Goal: Information Seeking & Learning: Learn about a topic

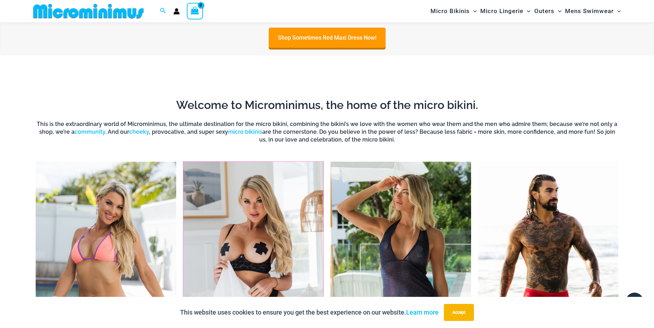
scroll to position [354, 0]
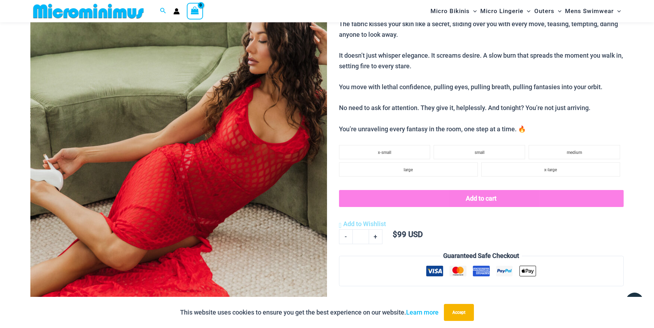
scroll to position [138, 0]
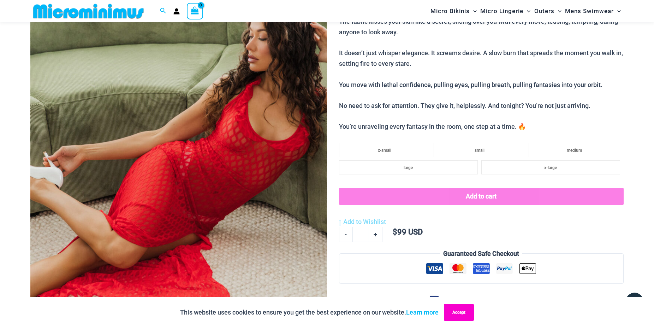
click at [458, 316] on button "Accept" at bounding box center [459, 311] width 30 height 17
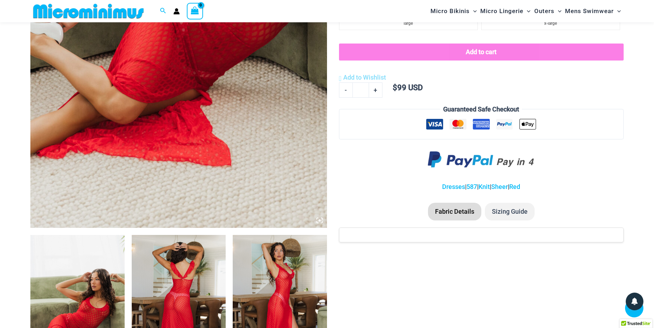
scroll to position [426, 0]
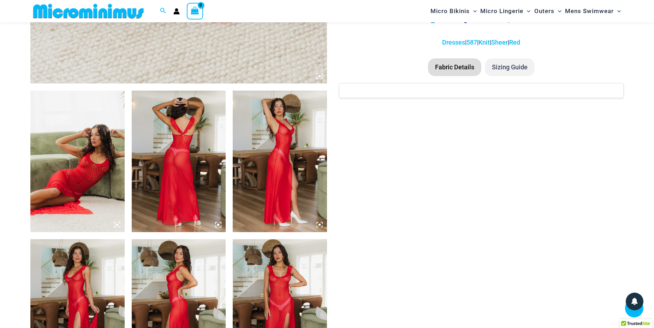
click at [94, 163] on img at bounding box center [77, 160] width 94 height 141
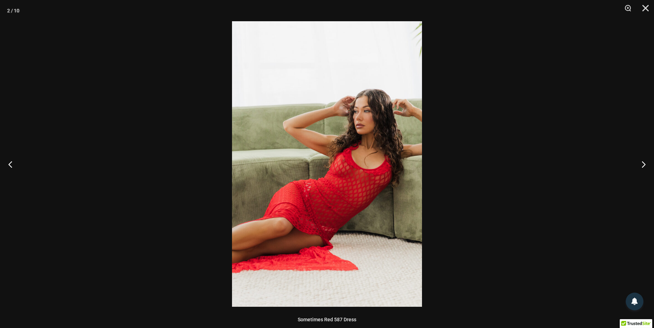
click at [359, 175] on img at bounding box center [327, 163] width 190 height 285
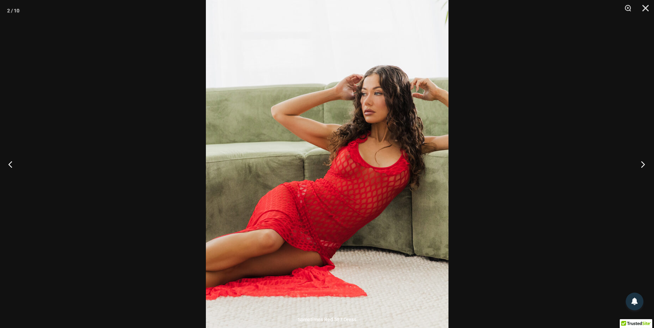
click at [645, 166] on button "Next" at bounding box center [641, 163] width 26 height 35
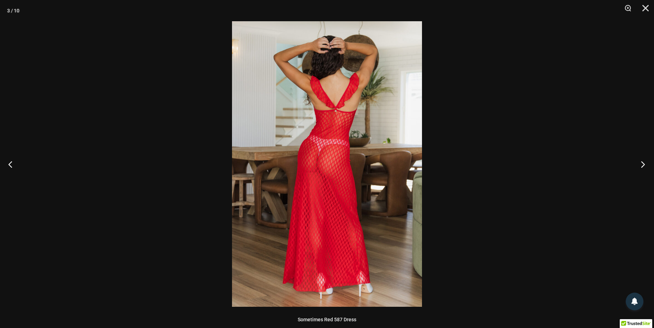
click at [645, 166] on button "Next" at bounding box center [641, 163] width 26 height 35
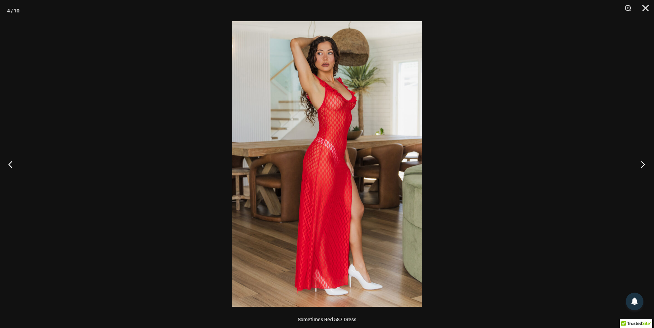
click at [645, 166] on button "Next" at bounding box center [641, 163] width 26 height 35
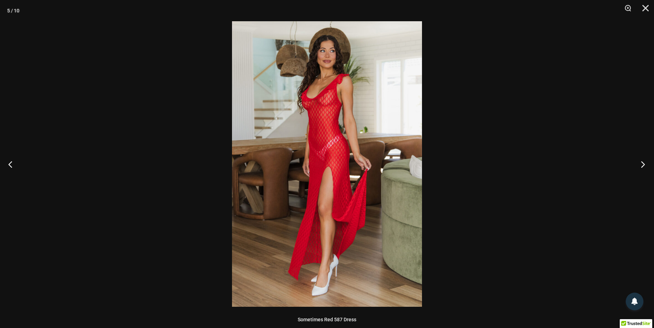
click at [645, 166] on button "Next" at bounding box center [641, 163] width 26 height 35
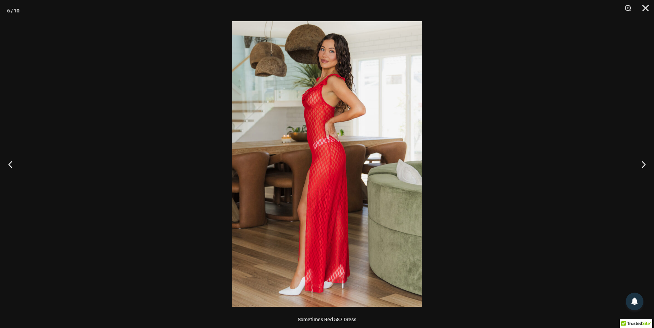
click at [320, 102] on img at bounding box center [327, 163] width 190 height 285
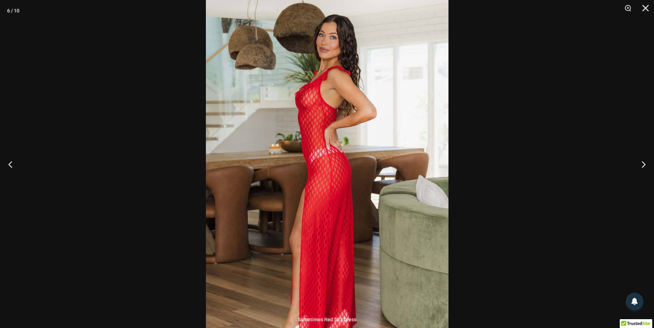
click at [320, 102] on img at bounding box center [327, 181] width 243 height 364
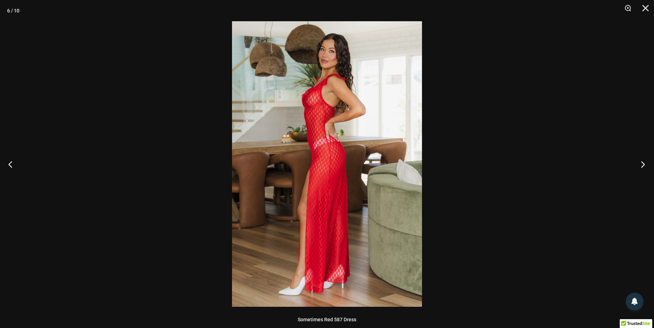
click at [646, 165] on button "Next" at bounding box center [641, 163] width 26 height 35
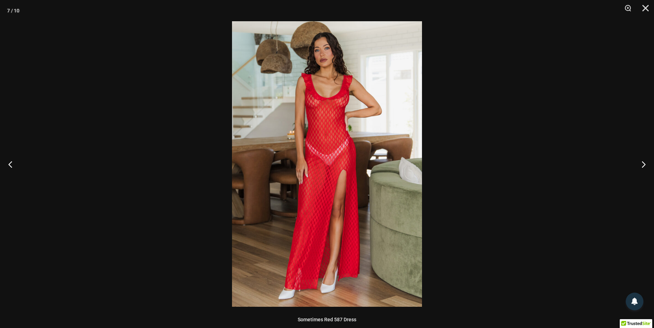
click at [314, 116] on img at bounding box center [327, 163] width 190 height 285
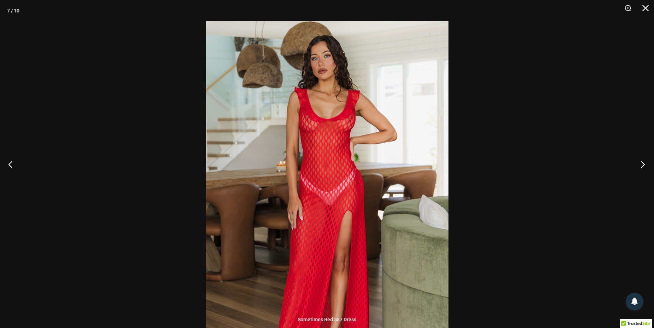
click at [644, 161] on button "Next" at bounding box center [641, 163] width 26 height 35
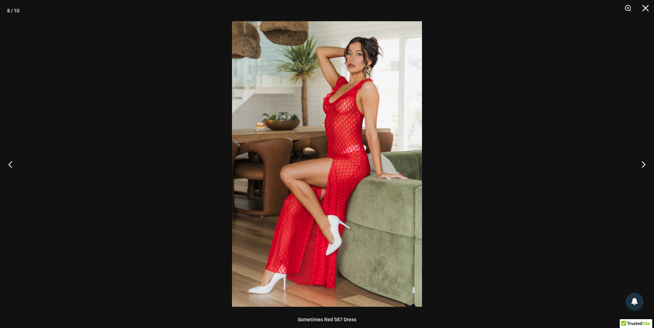
click at [364, 123] on img at bounding box center [327, 163] width 190 height 285
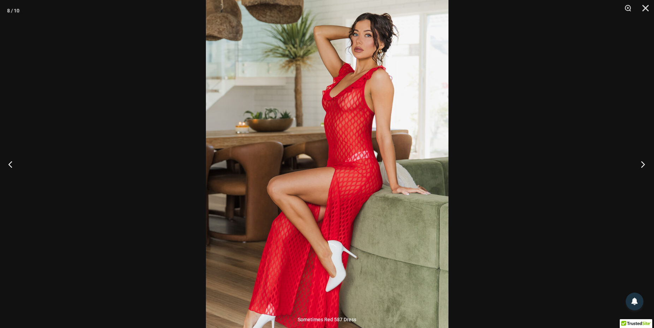
click at [641, 162] on button "Next" at bounding box center [641, 163] width 26 height 35
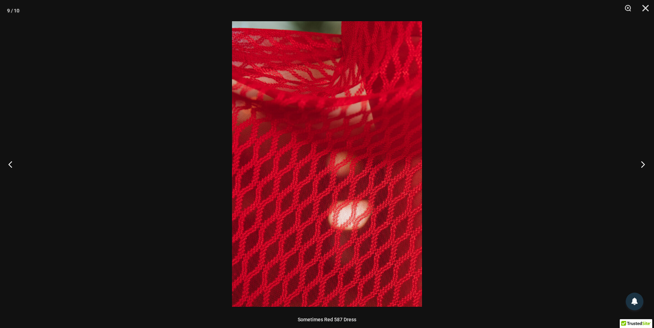
click at [641, 162] on button "Next" at bounding box center [641, 163] width 26 height 35
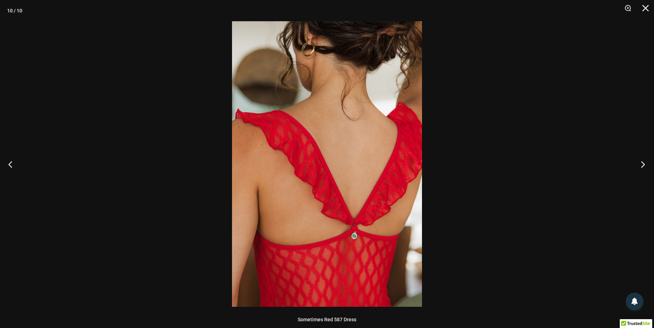
click at [641, 162] on button "Next" at bounding box center [641, 163] width 26 height 35
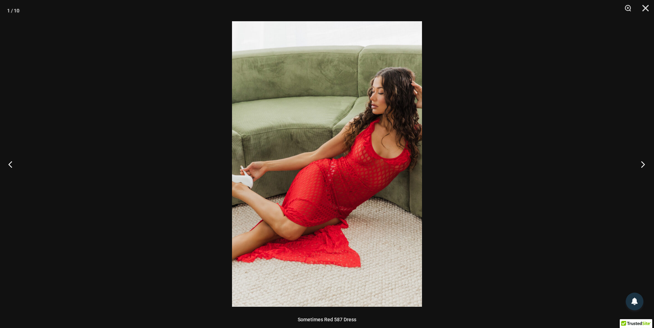
click at [641, 162] on button "Next" at bounding box center [641, 163] width 26 height 35
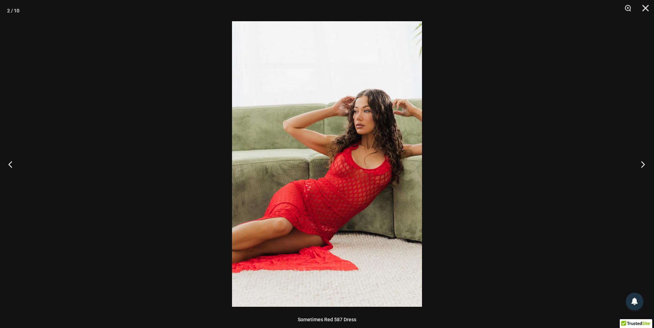
click at [641, 162] on button "Next" at bounding box center [641, 163] width 26 height 35
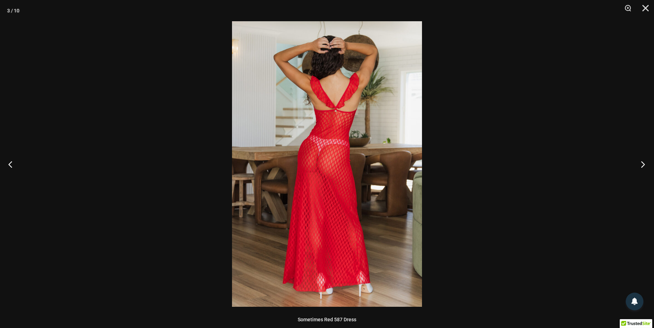
click at [641, 162] on button "Next" at bounding box center [641, 163] width 26 height 35
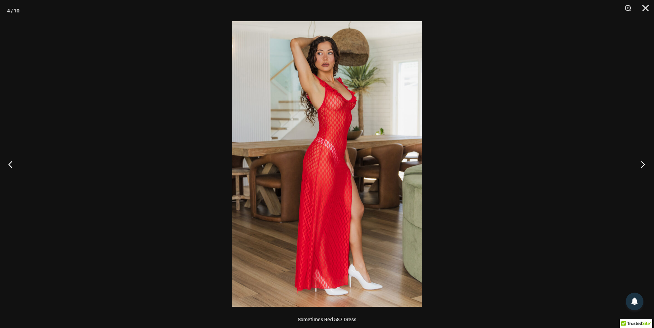
click at [641, 162] on button "Next" at bounding box center [641, 163] width 26 height 35
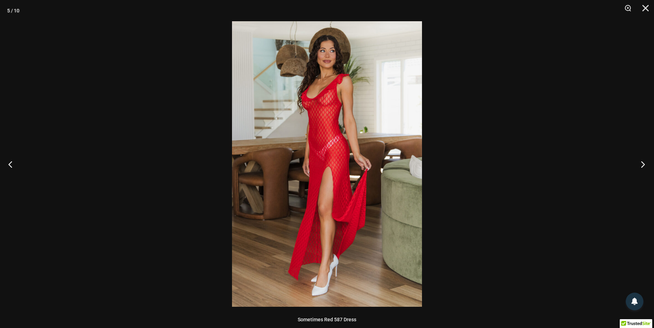
click at [641, 162] on button "Next" at bounding box center [641, 163] width 26 height 35
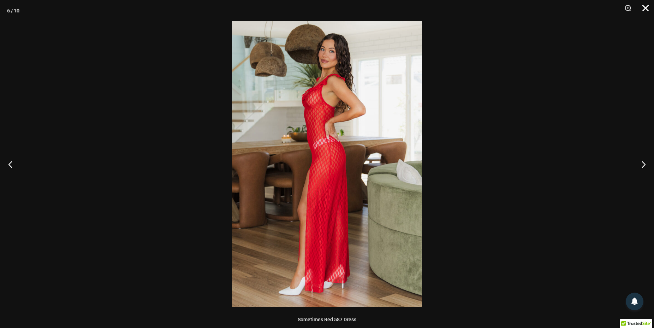
click at [645, 5] on button "Close" at bounding box center [644, 10] width 18 height 21
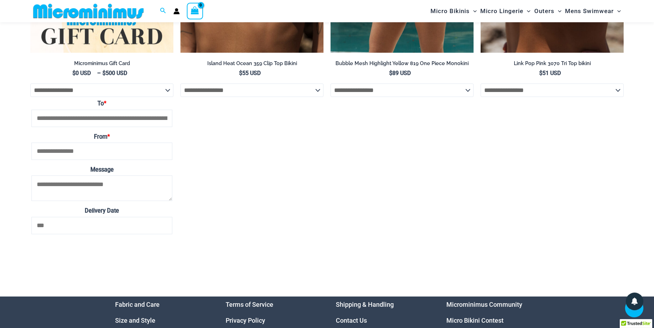
scroll to position [2276, 0]
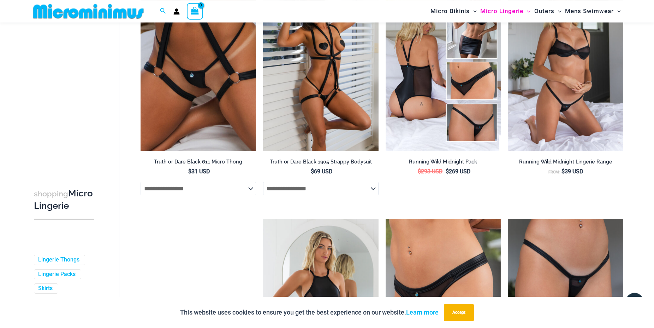
scroll to position [788, 0]
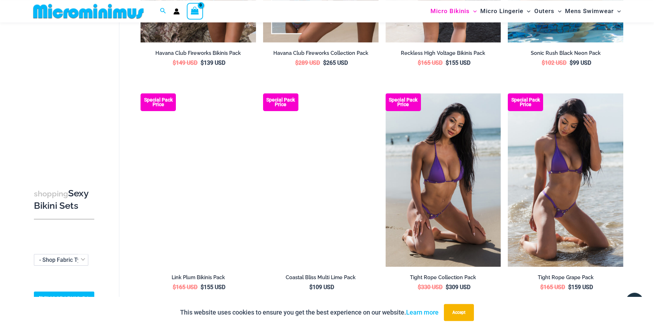
scroll to position [1435, 0]
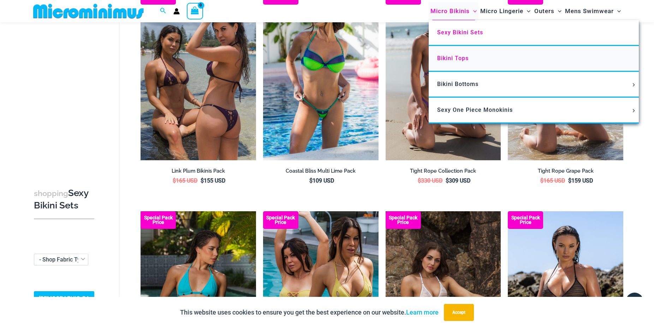
click at [458, 58] on span "Bikini Tops" at bounding box center [452, 58] width 31 height 7
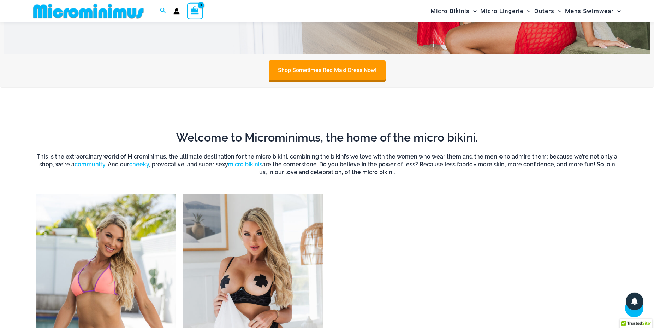
scroll to position [606, 0]
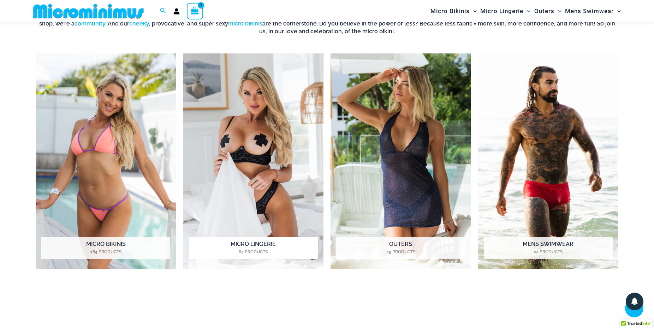
click at [257, 116] on img "Visit product category Micro Lingerie" at bounding box center [253, 161] width 141 height 216
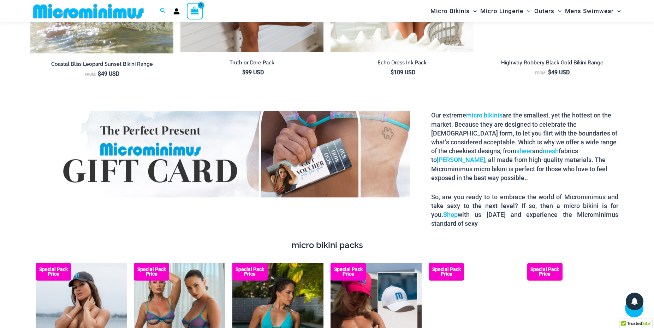
scroll to position [1219, 0]
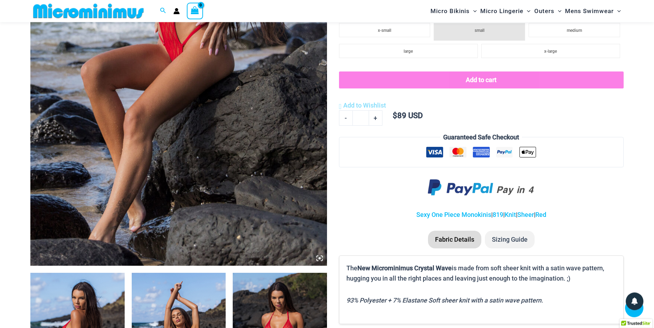
scroll to position [354, 0]
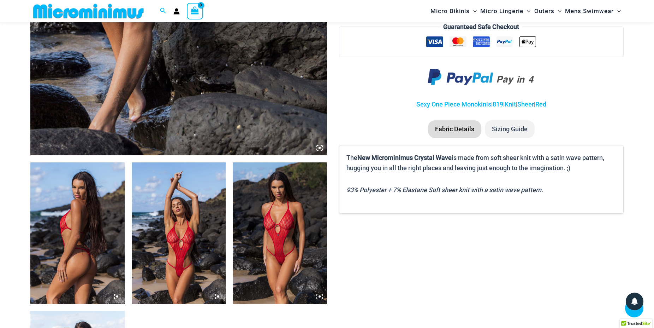
click at [153, 210] on img at bounding box center [179, 232] width 94 height 141
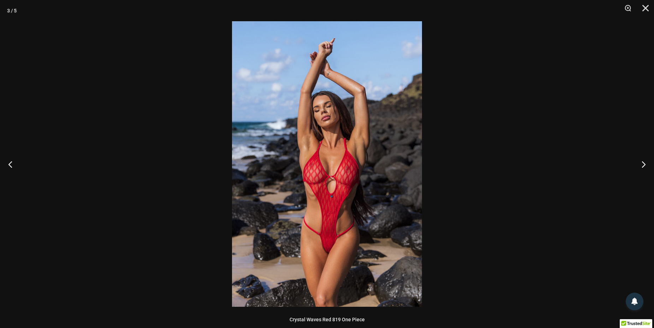
click at [348, 162] on img at bounding box center [327, 163] width 190 height 285
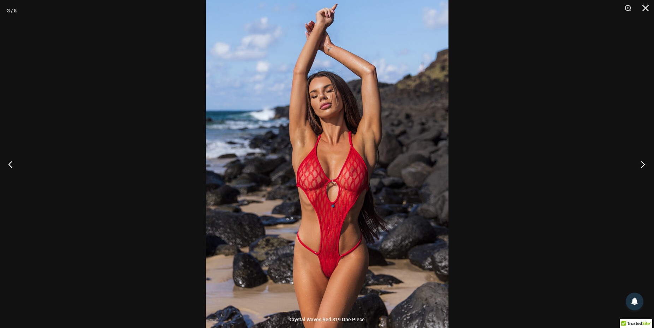
click at [643, 159] on button "Next" at bounding box center [641, 163] width 26 height 35
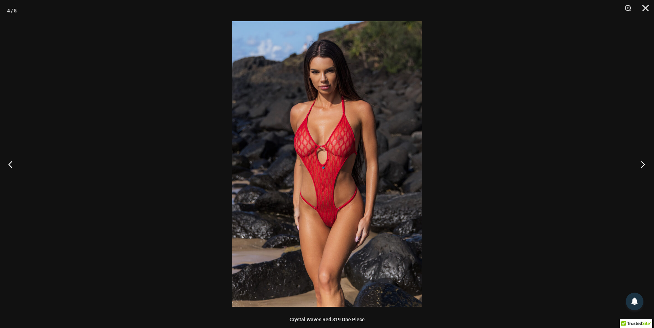
click at [643, 159] on button "Next" at bounding box center [641, 163] width 26 height 35
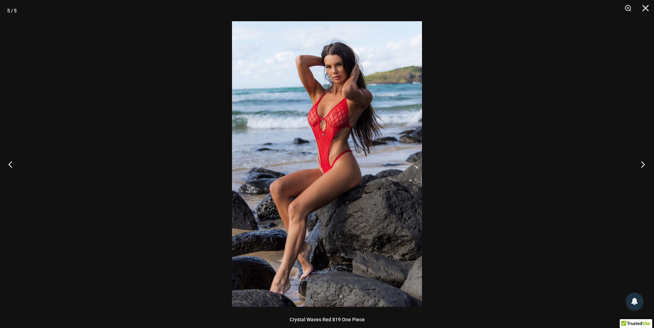
click at [643, 159] on button "Next" at bounding box center [641, 163] width 26 height 35
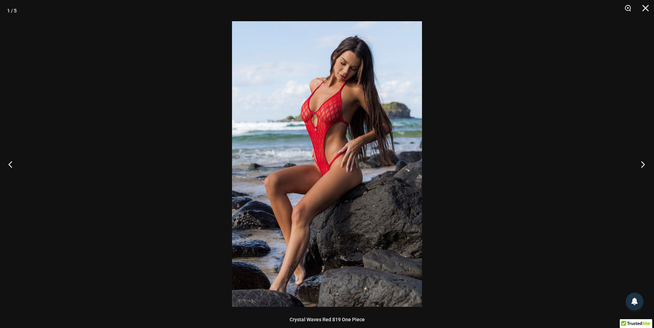
click at [643, 159] on button "Next" at bounding box center [641, 163] width 26 height 35
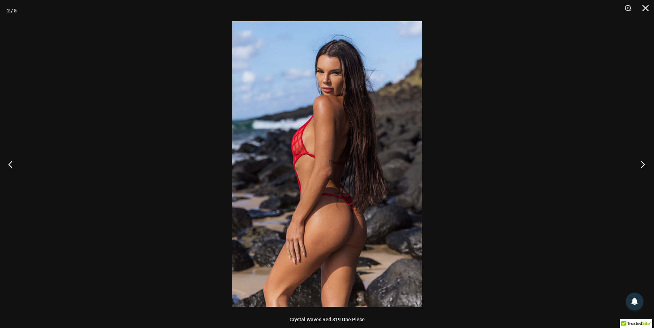
click at [643, 159] on button "Next" at bounding box center [641, 163] width 26 height 35
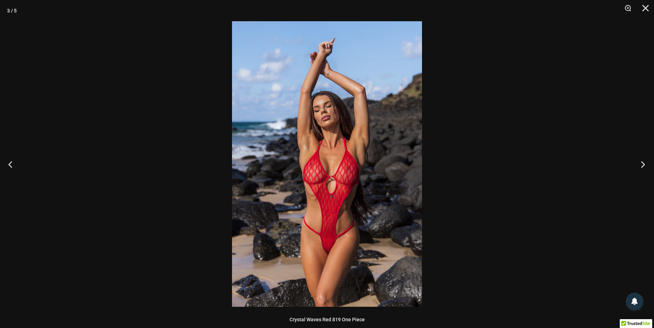
click at [643, 159] on button "Next" at bounding box center [641, 163] width 26 height 35
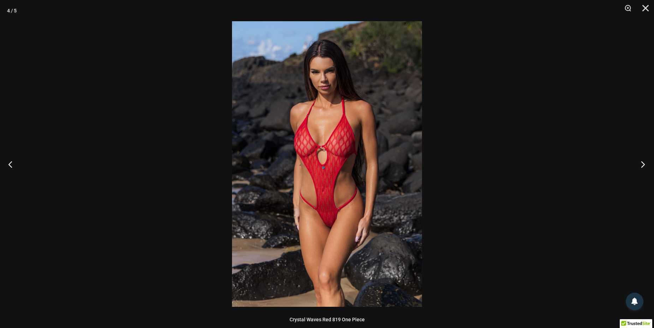
click at [643, 159] on button "Next" at bounding box center [641, 163] width 26 height 35
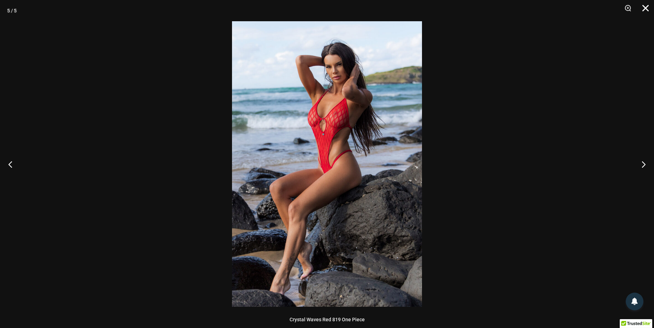
click at [637, 5] on button "Close" at bounding box center [644, 10] width 18 height 21
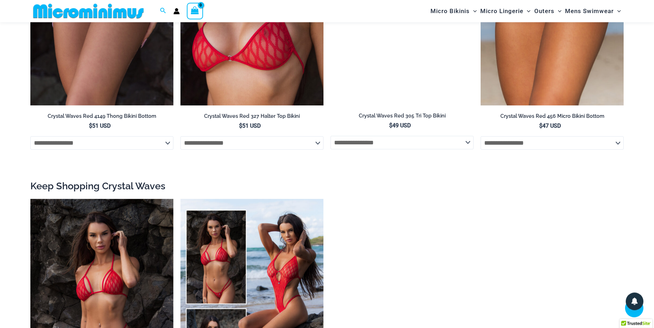
scroll to position [931, 0]
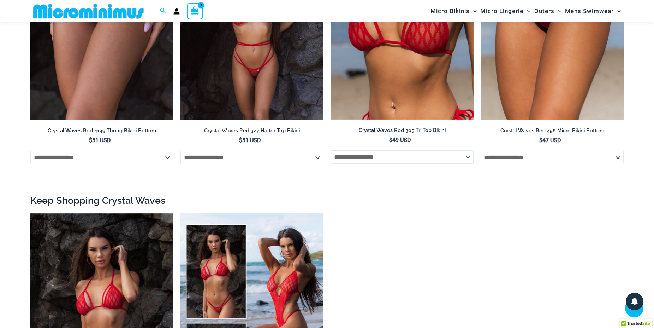
click at [250, 63] on img at bounding box center [252, 12] width 143 height 215
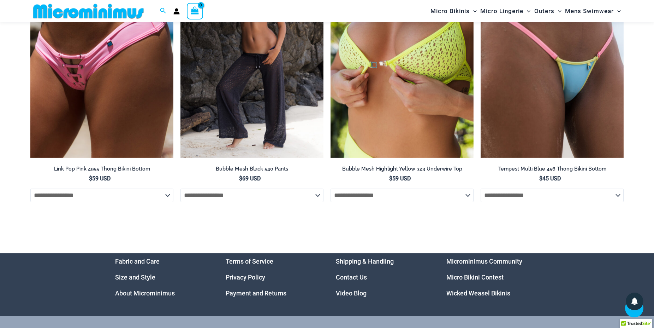
scroll to position [2863, 0]
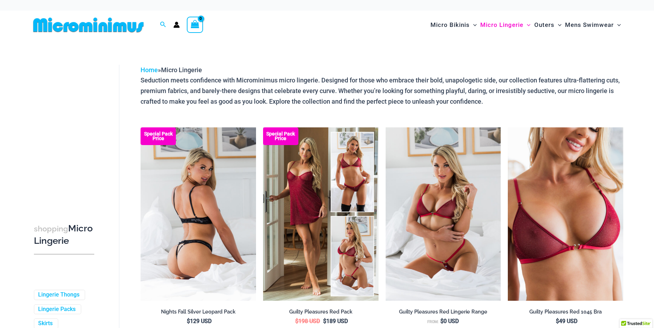
click at [203, 182] on img at bounding box center [199, 213] width 116 height 173
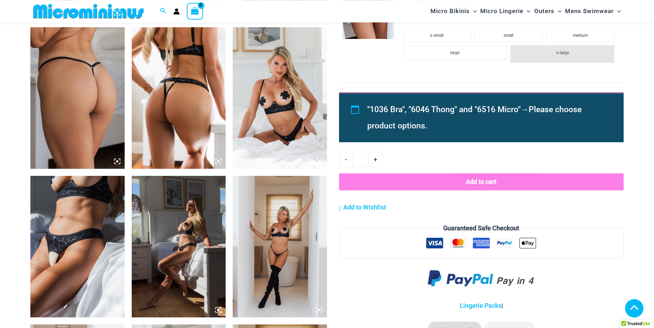
scroll to position [643, 0]
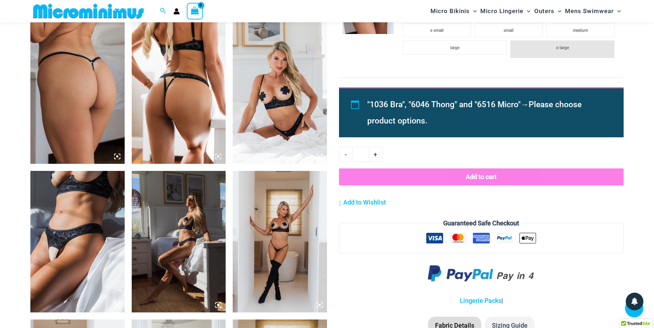
click at [182, 223] on img at bounding box center [179, 241] width 94 height 141
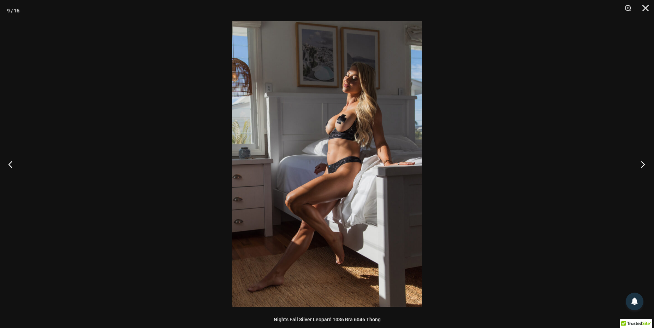
click at [641, 164] on button "Next" at bounding box center [641, 163] width 26 height 35
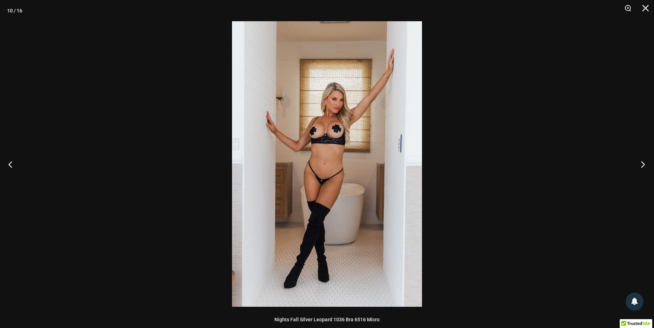
click at [641, 164] on button "Next" at bounding box center [641, 163] width 26 height 35
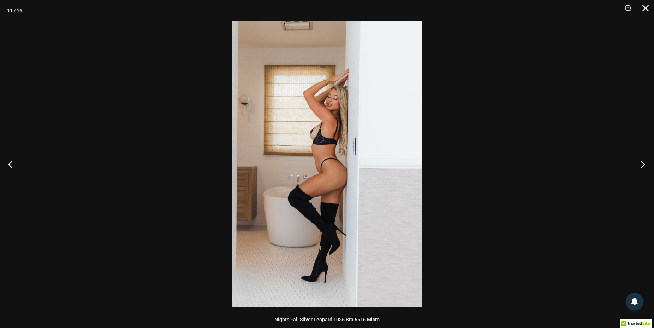
click at [641, 164] on button "Next" at bounding box center [641, 163] width 26 height 35
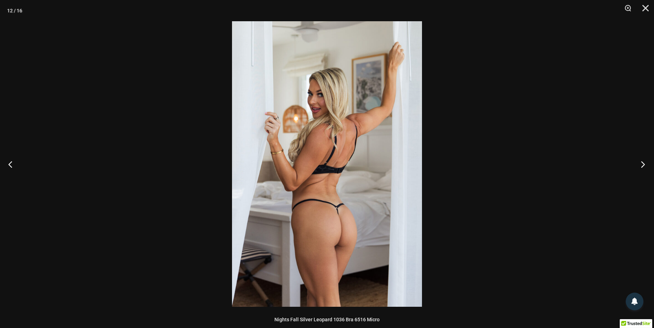
click at [641, 164] on button "Next" at bounding box center [641, 163] width 26 height 35
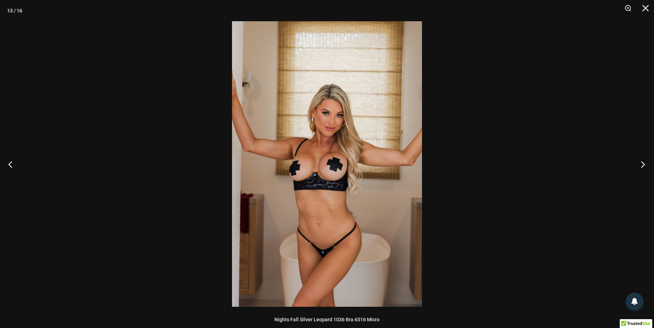
click at [641, 164] on button "Next" at bounding box center [641, 163] width 26 height 35
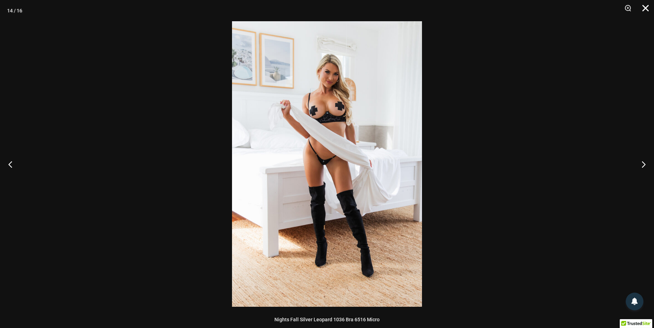
click at [641, 9] on button "Close" at bounding box center [644, 10] width 18 height 21
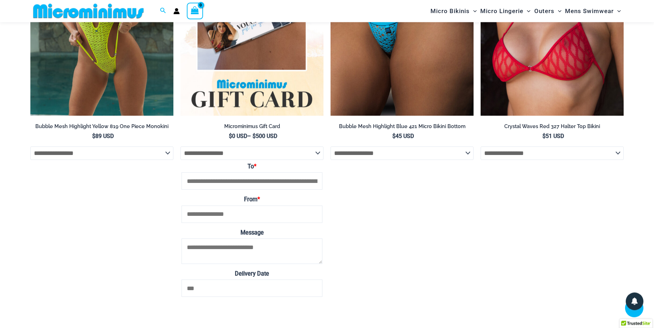
scroll to position [2228, 0]
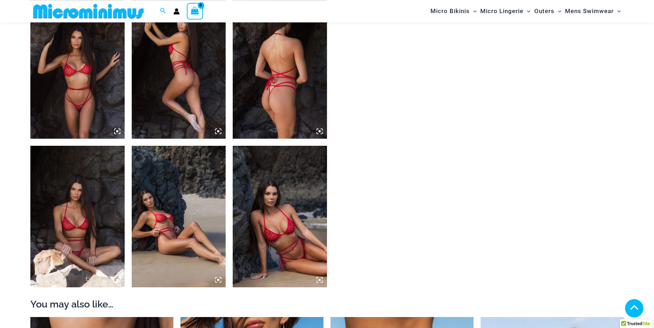
scroll to position [534, 0]
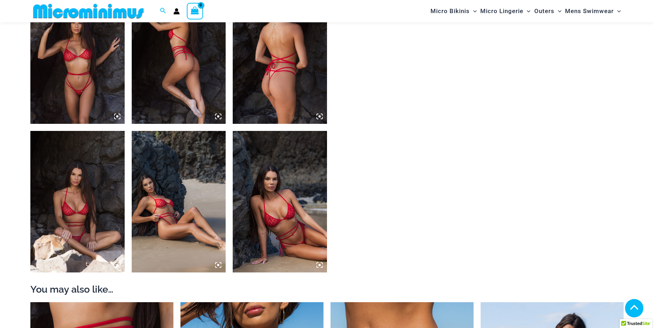
click at [288, 211] on img at bounding box center [280, 201] width 94 height 141
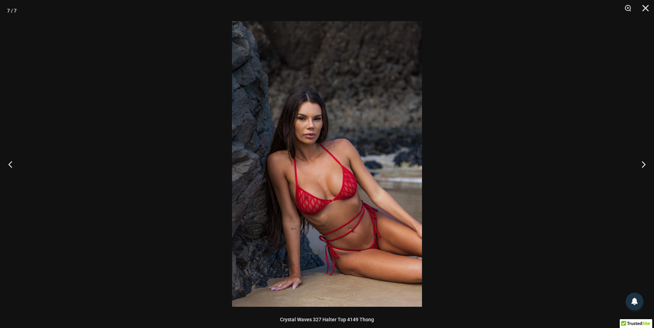
click at [340, 176] on img at bounding box center [327, 163] width 190 height 285
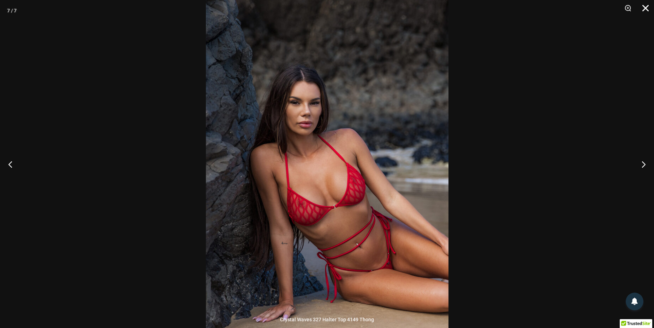
click at [646, 10] on button "Close" at bounding box center [644, 10] width 18 height 21
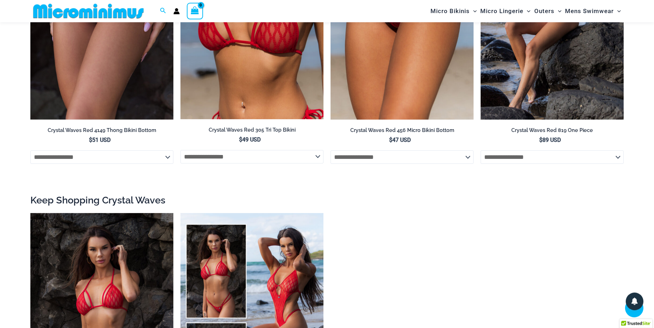
scroll to position [1039, 0]
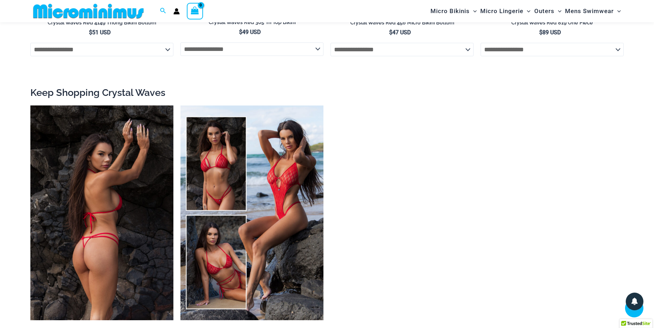
click at [91, 218] on img at bounding box center [101, 212] width 143 height 215
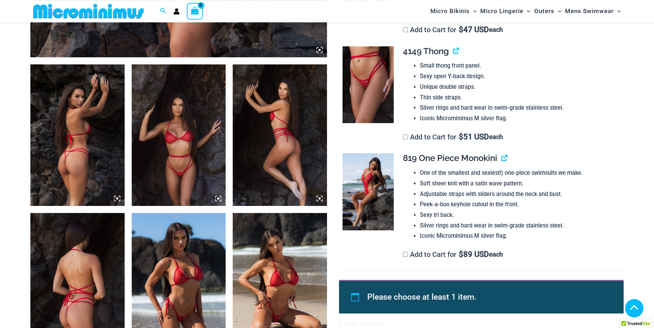
scroll to position [499, 0]
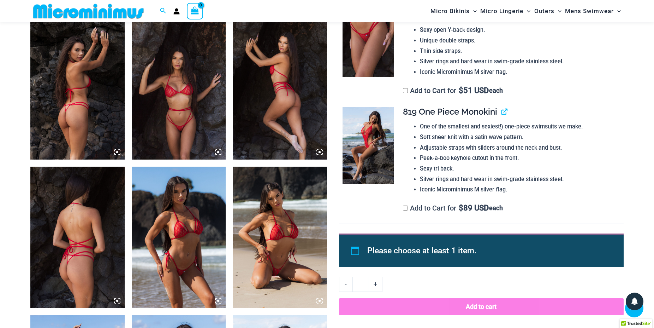
click at [170, 242] on img at bounding box center [179, 236] width 94 height 141
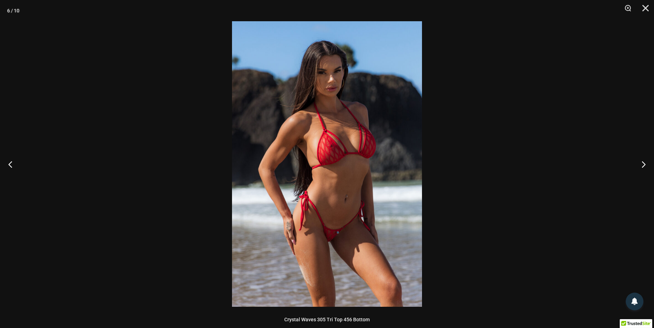
click at [294, 184] on img at bounding box center [327, 163] width 190 height 285
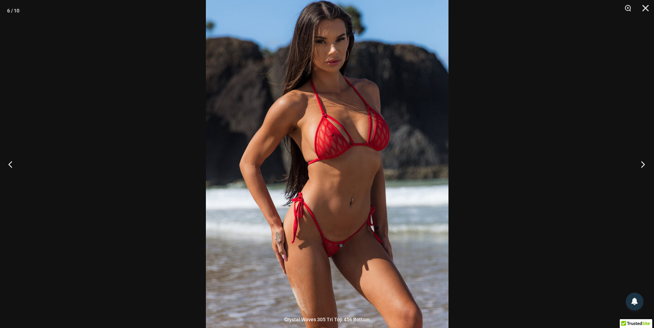
click at [637, 163] on button "Next" at bounding box center [641, 163] width 26 height 35
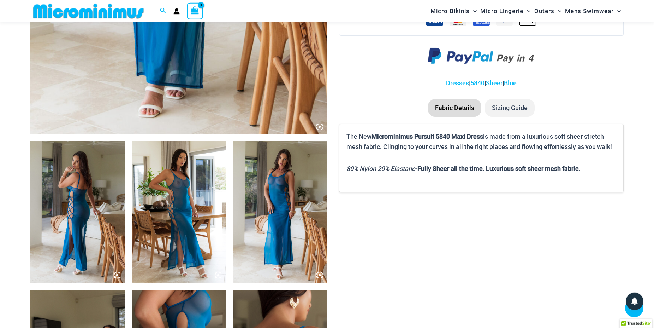
scroll to position [391, 0]
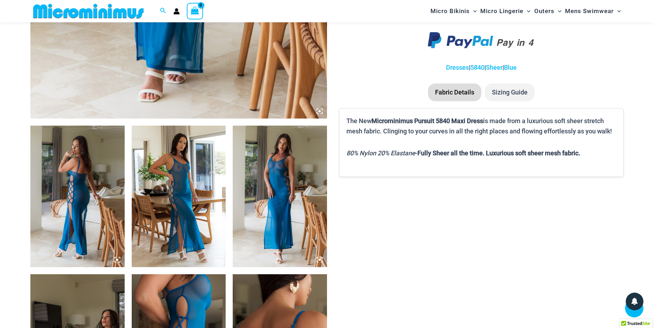
click at [182, 175] on img at bounding box center [179, 195] width 94 height 141
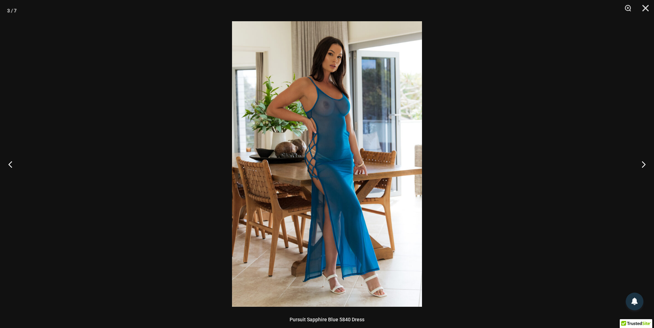
click at [455, 149] on div at bounding box center [327, 164] width 654 height 328
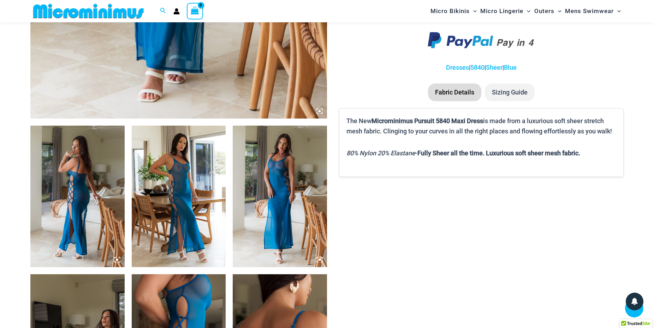
click at [282, 198] on img at bounding box center [280, 195] width 94 height 141
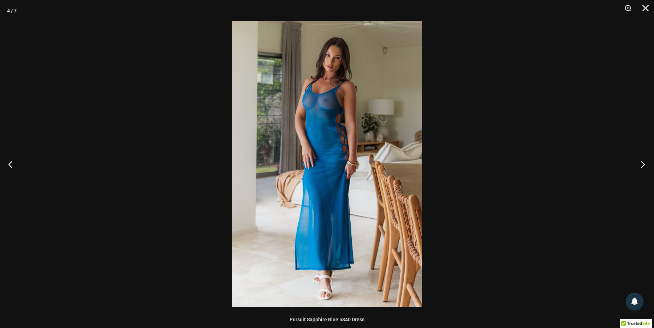
click at [645, 166] on button "Next" at bounding box center [641, 163] width 26 height 35
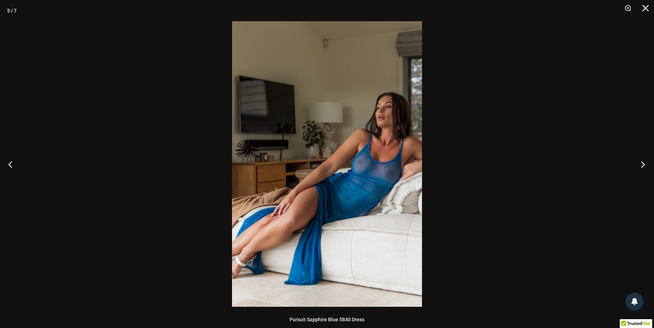
click at [645, 166] on button "Next" at bounding box center [641, 163] width 26 height 35
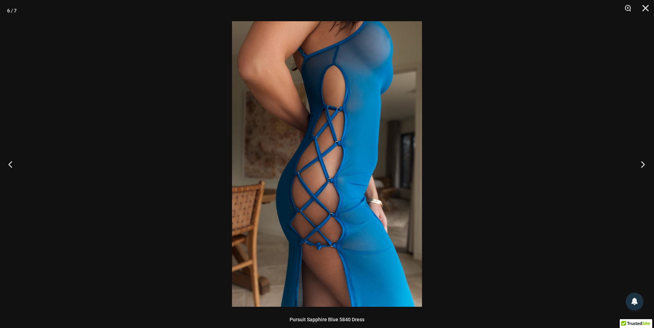
click at [645, 166] on button "Next" at bounding box center [641, 163] width 26 height 35
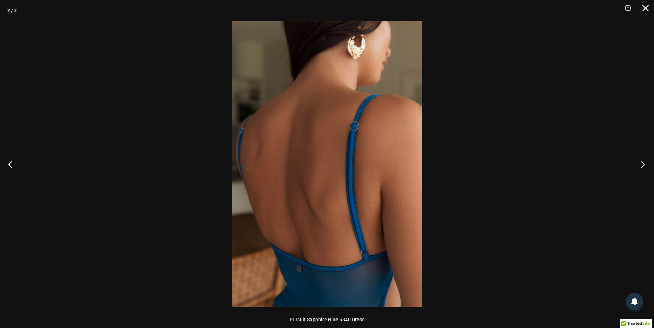
click at [645, 166] on button "Next" at bounding box center [641, 163] width 26 height 35
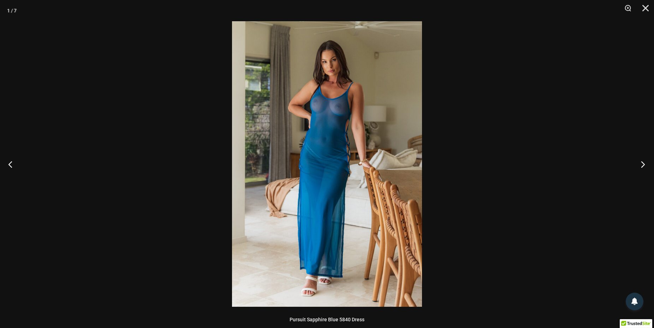
click at [645, 166] on button "Next" at bounding box center [641, 163] width 26 height 35
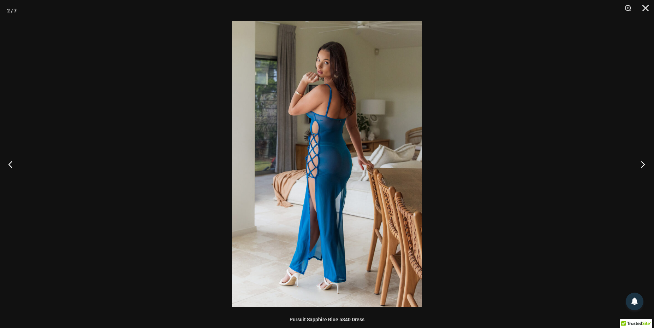
click at [645, 166] on button "Next" at bounding box center [641, 163] width 26 height 35
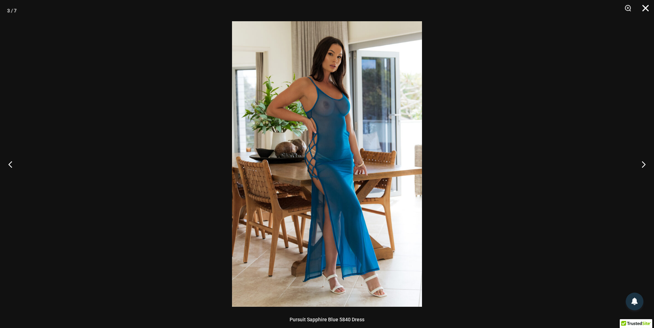
click at [645, 8] on button "Close" at bounding box center [644, 10] width 18 height 21
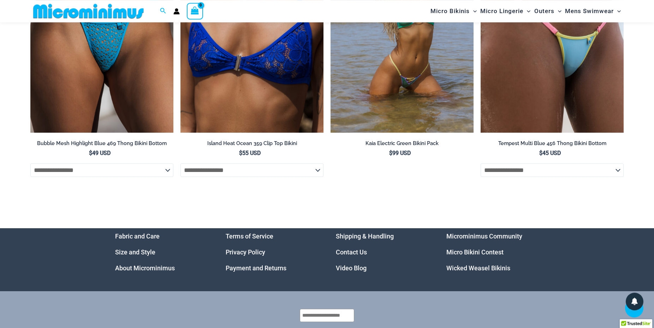
scroll to position [2085, 0]
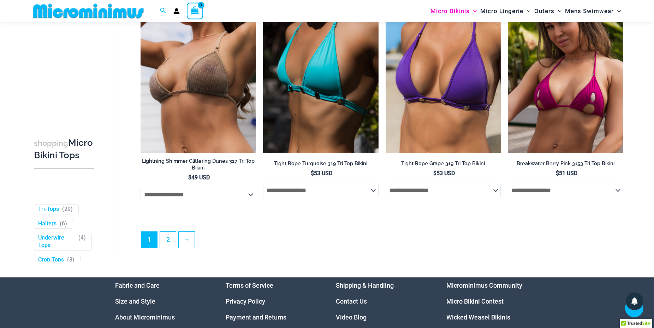
scroll to position [2012, 0]
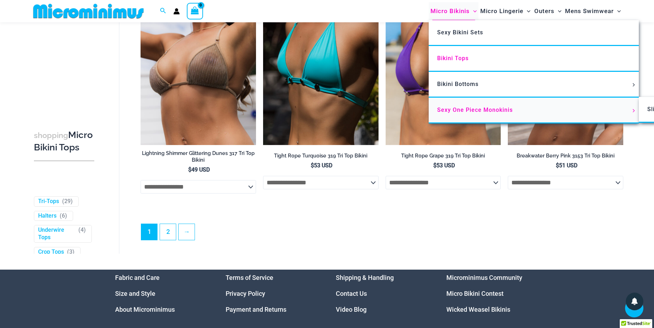
click at [464, 113] on span "Sexy One Piece Monokinis" at bounding box center [475, 109] width 76 height 7
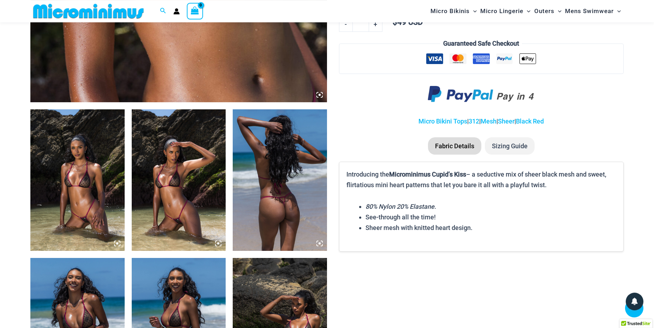
scroll to position [426, 0]
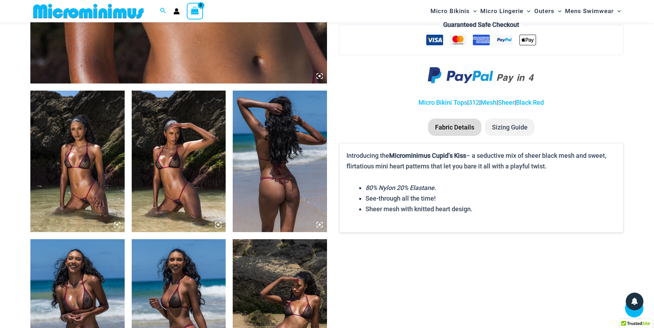
click at [102, 173] on img at bounding box center [77, 160] width 94 height 141
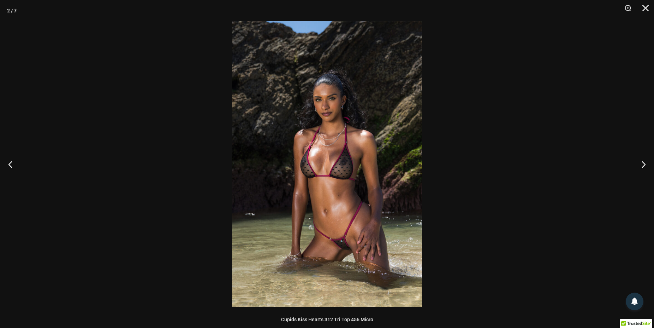
click at [608, 153] on div at bounding box center [327, 164] width 654 height 328
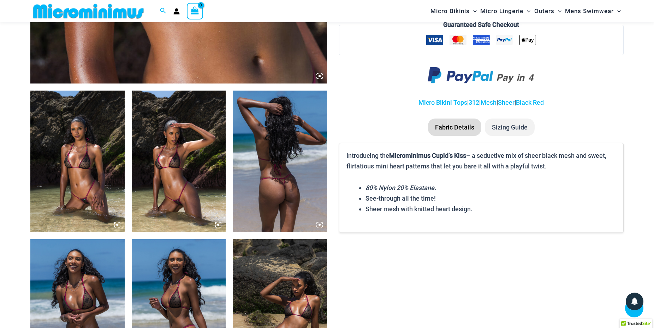
click at [83, 277] on img at bounding box center [77, 309] width 94 height 141
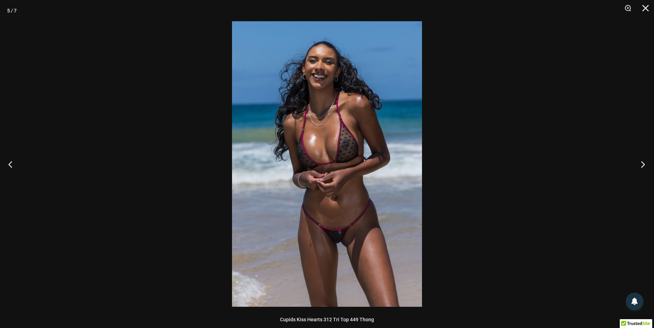
click at [640, 166] on button "Next" at bounding box center [641, 163] width 26 height 35
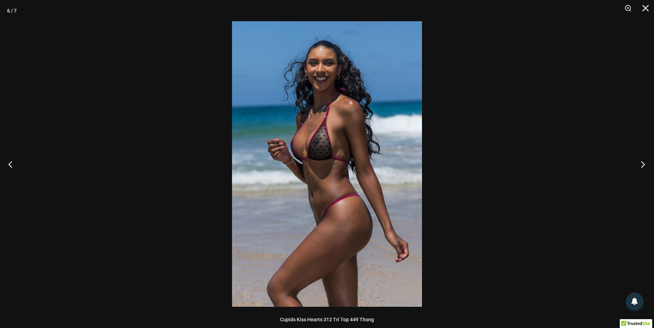
click at [640, 166] on button "Next" at bounding box center [641, 163] width 26 height 35
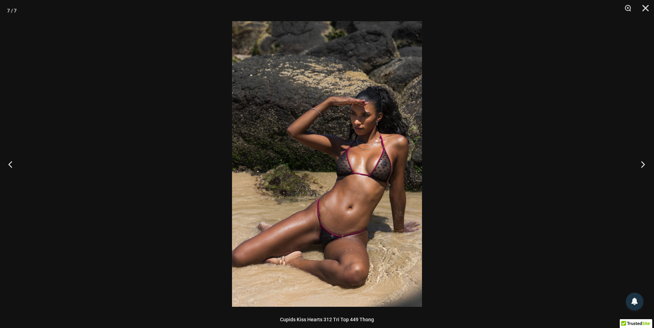
click at [640, 166] on button "Next" at bounding box center [641, 163] width 26 height 35
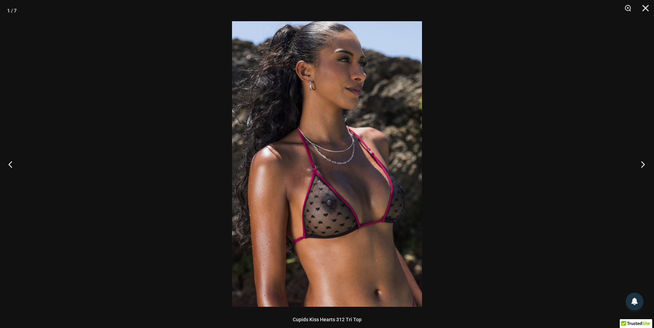
click at [640, 166] on button "Next" at bounding box center [641, 163] width 26 height 35
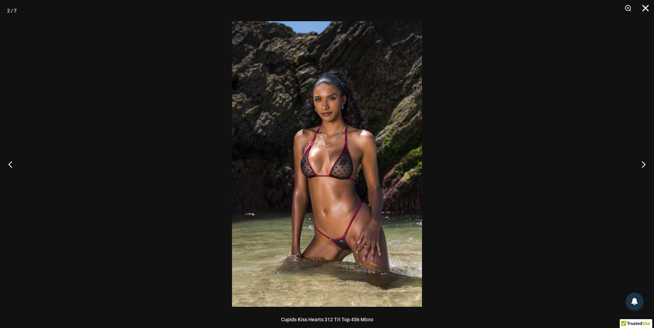
click at [647, 9] on button "Close" at bounding box center [644, 10] width 18 height 21
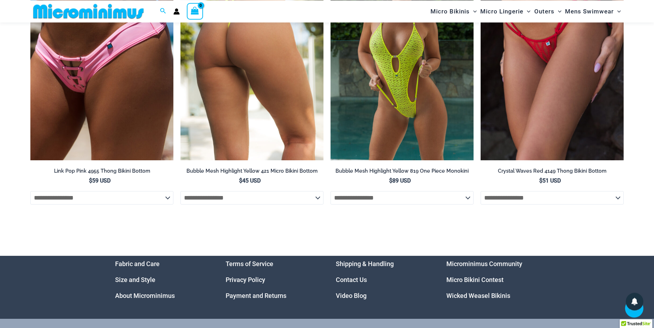
scroll to position [2480, 0]
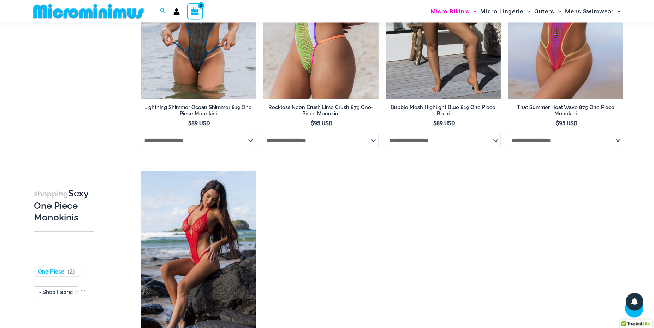
scroll to position [1147, 0]
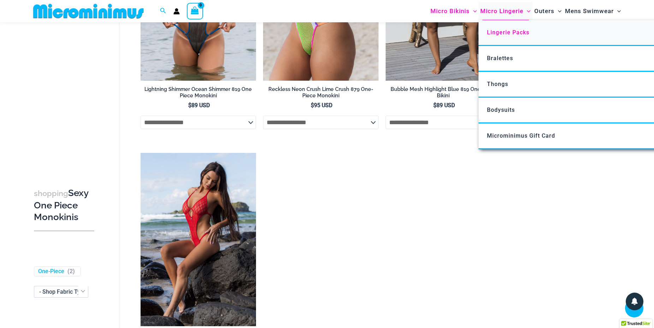
click at [499, 32] on span "Lingerie Packs" at bounding box center [508, 32] width 42 height 7
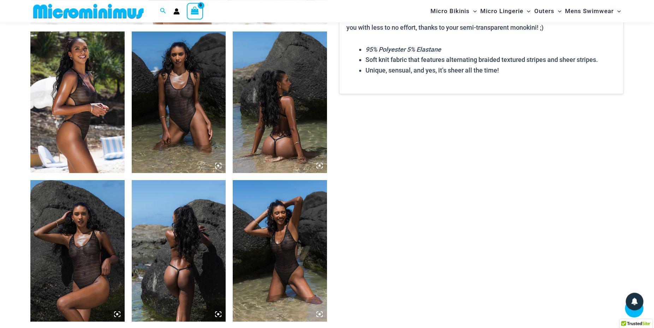
scroll to position [499, 0]
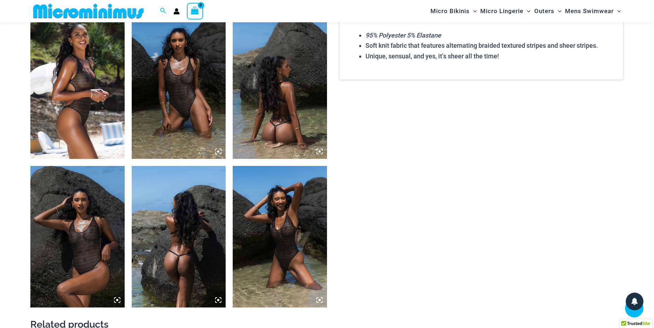
click at [89, 111] on img at bounding box center [77, 87] width 94 height 141
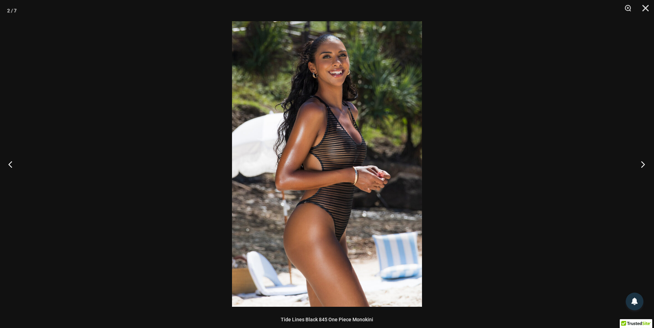
click at [638, 161] on button "Next" at bounding box center [641, 163] width 26 height 35
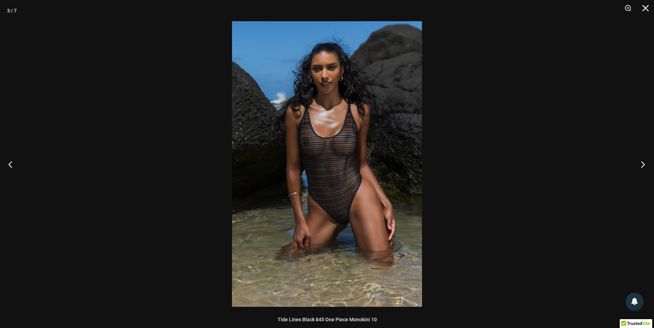
click at [638, 161] on button "Next" at bounding box center [641, 163] width 26 height 35
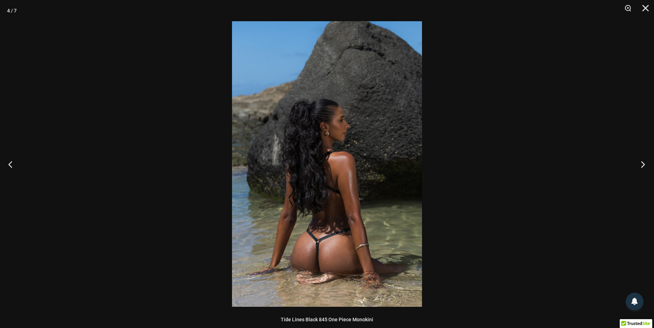
click at [638, 161] on button "Next" at bounding box center [641, 163] width 26 height 35
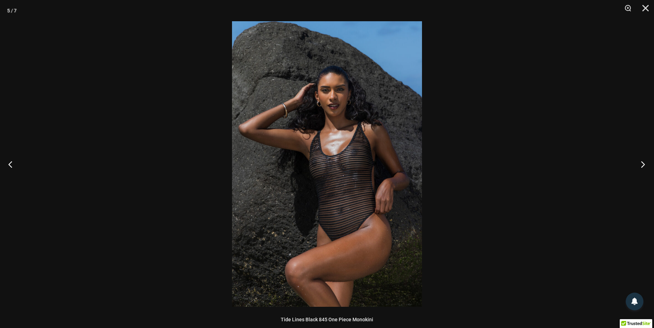
click at [638, 161] on button "Next" at bounding box center [641, 163] width 26 height 35
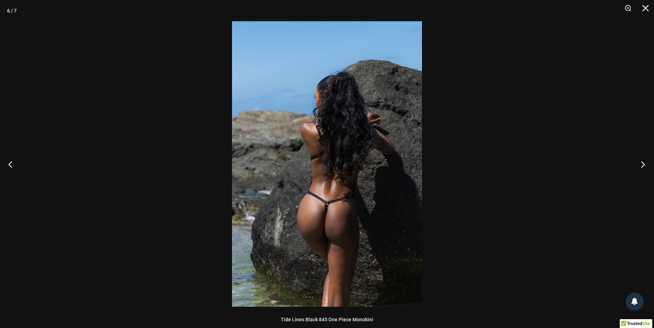
click at [638, 161] on button "Next" at bounding box center [641, 163] width 26 height 35
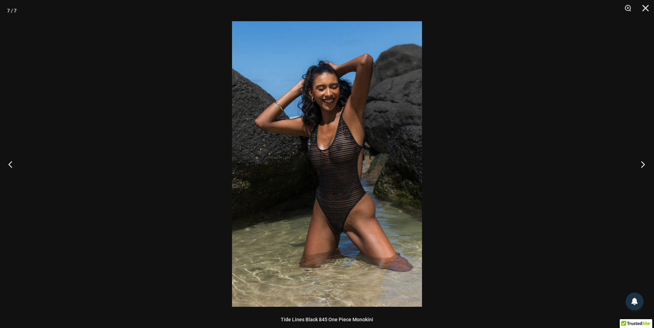
click at [638, 161] on button "Next" at bounding box center [641, 163] width 26 height 35
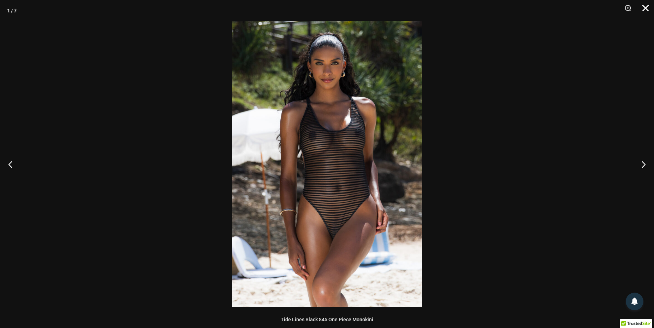
click at [643, 11] on button "Close" at bounding box center [644, 10] width 18 height 21
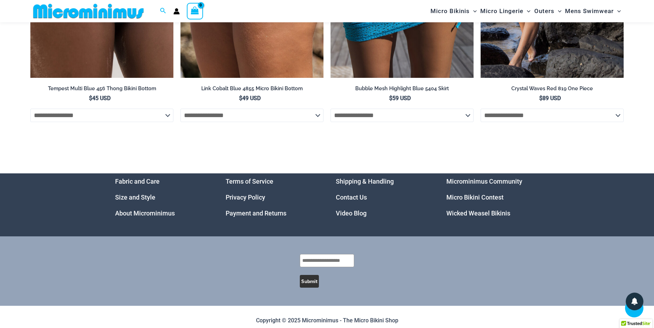
scroll to position [2113, 0]
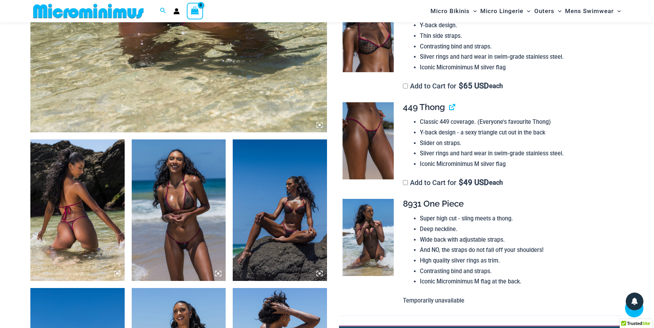
scroll to position [396, 0]
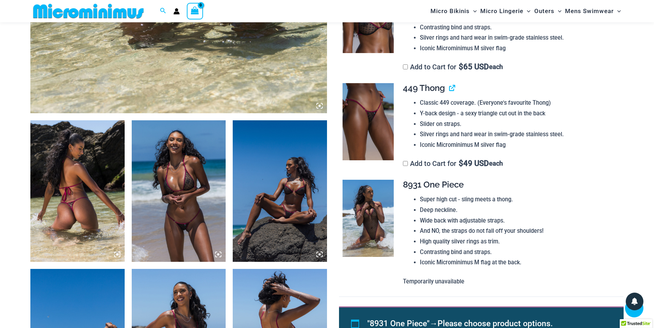
click at [85, 203] on img at bounding box center [77, 190] width 94 height 141
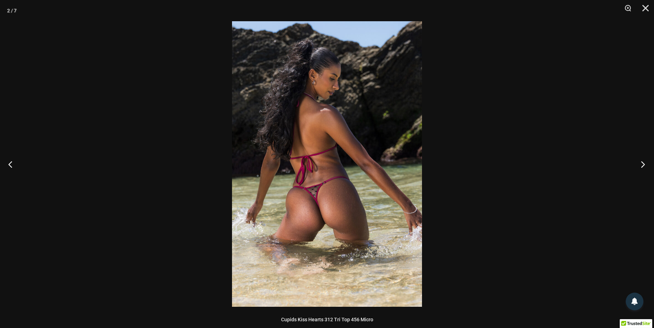
click at [638, 162] on button "Next" at bounding box center [641, 163] width 26 height 35
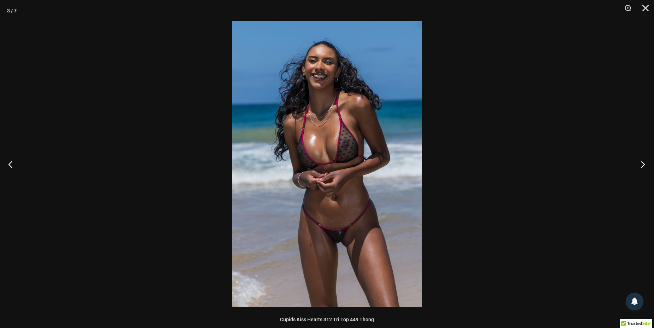
click at [638, 162] on button "Next" at bounding box center [641, 163] width 26 height 35
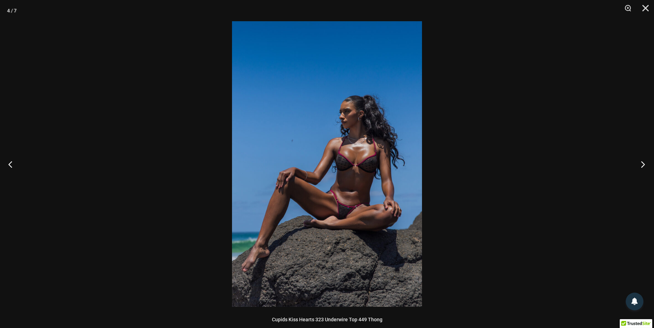
click at [638, 162] on button "Next" at bounding box center [641, 163] width 26 height 35
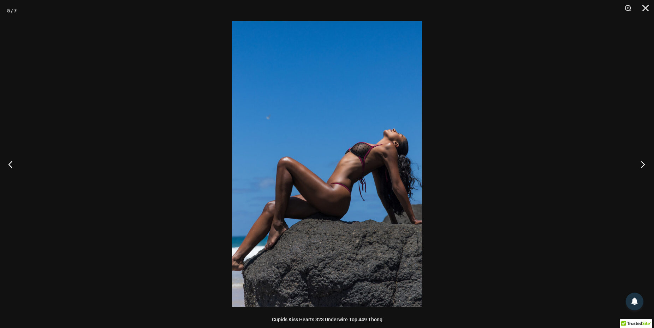
click at [638, 162] on button "Next" at bounding box center [641, 163] width 26 height 35
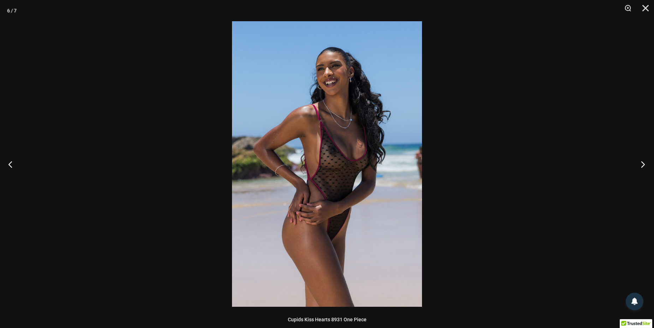
click at [638, 162] on button "Next" at bounding box center [641, 163] width 26 height 35
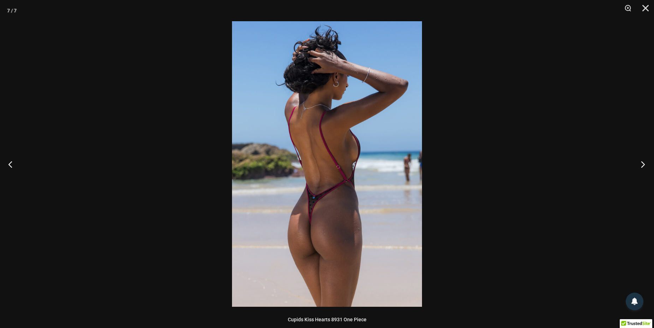
click at [638, 162] on button "Next" at bounding box center [641, 163] width 26 height 35
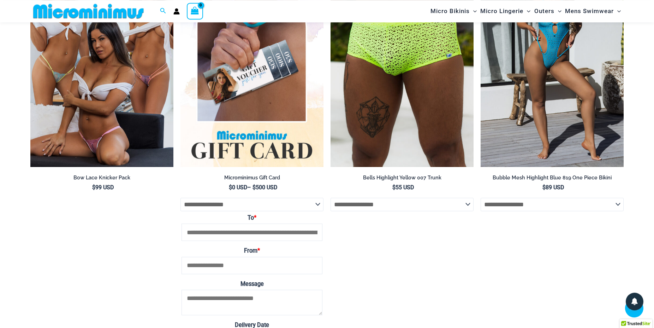
scroll to position [2372, 0]
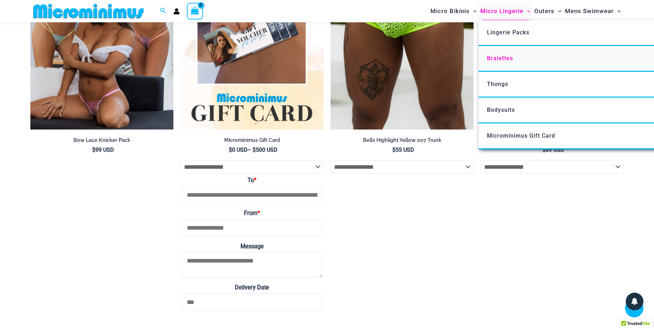
click at [498, 59] on span "Bralettes" at bounding box center [500, 58] width 26 height 7
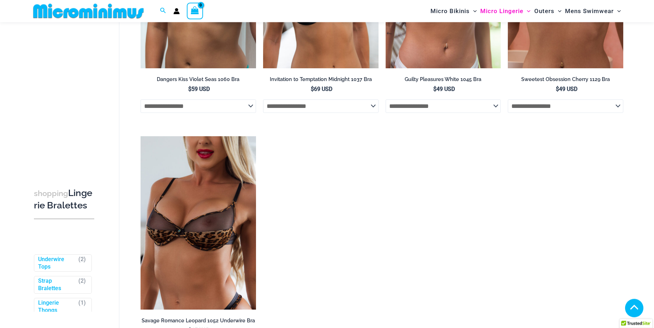
scroll to position [536, 0]
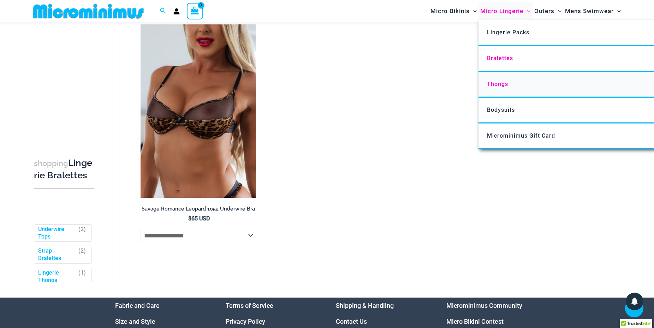
click at [508, 81] on link "Thongs" at bounding box center [584, 85] width 210 height 26
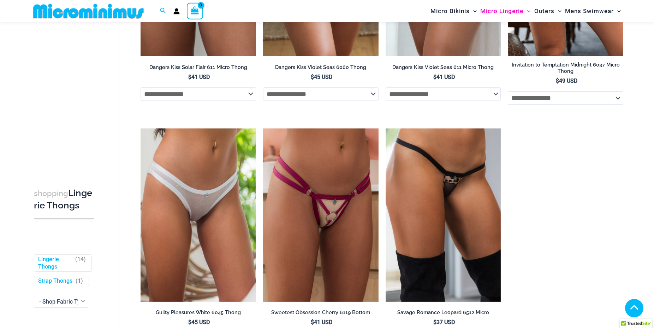
scroll to position [750, 0]
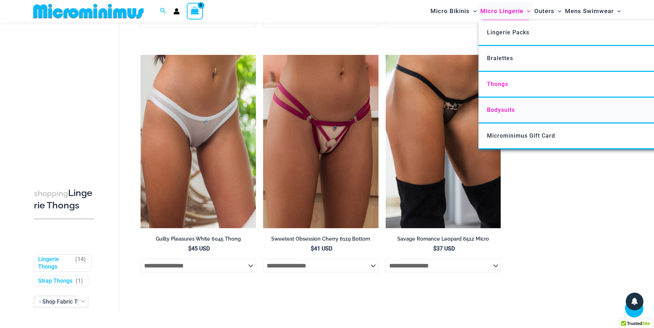
click at [498, 110] on span "Bodysuits" at bounding box center [501, 109] width 28 height 7
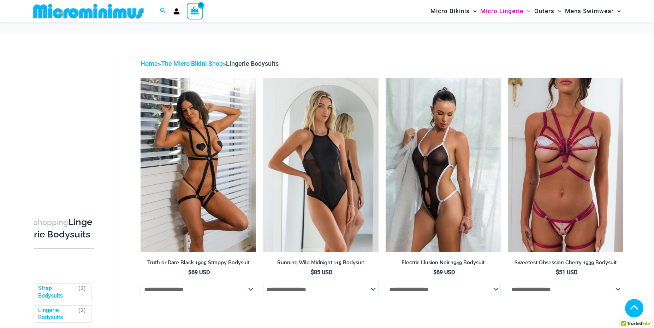
scroll to position [139, 0]
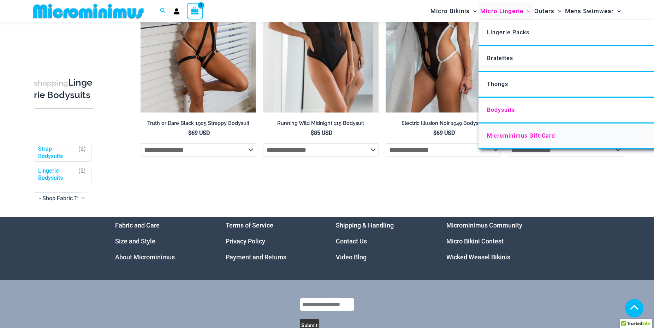
click at [521, 136] on span "Microminimus Gift Card" at bounding box center [521, 135] width 68 height 7
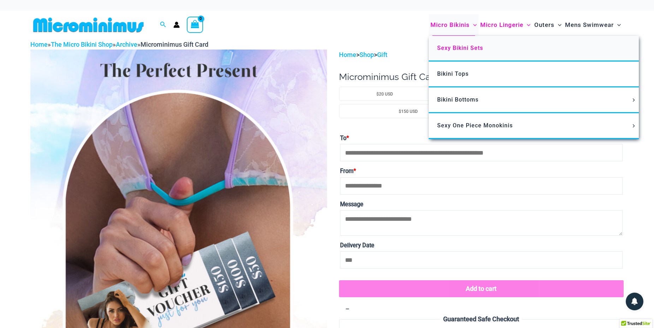
click at [457, 49] on link "Sexy Bikini Sets" at bounding box center [534, 49] width 210 height 26
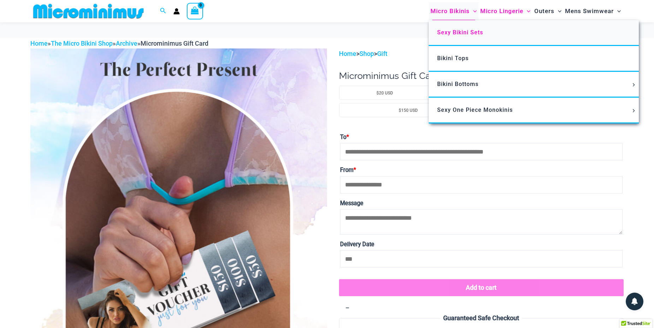
scroll to position [30, 0]
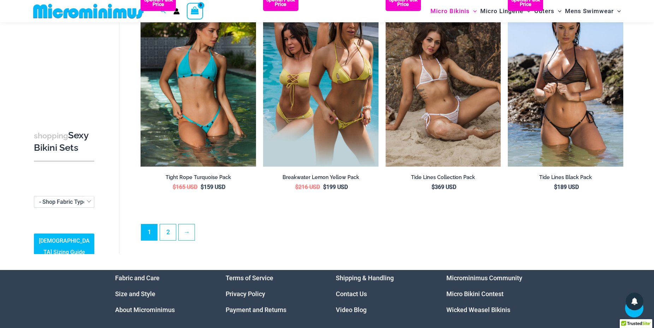
scroll to position [1689, 0]
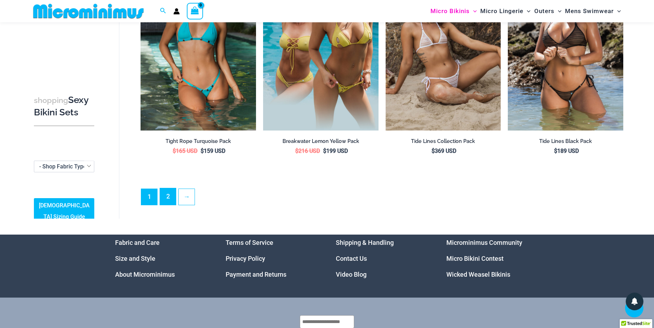
click at [170, 193] on link "2" at bounding box center [168, 196] width 16 height 17
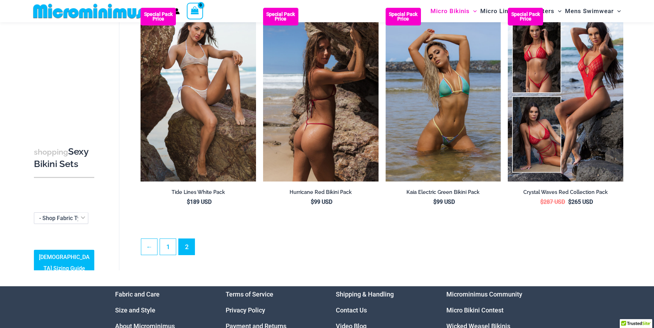
scroll to position [67, 0]
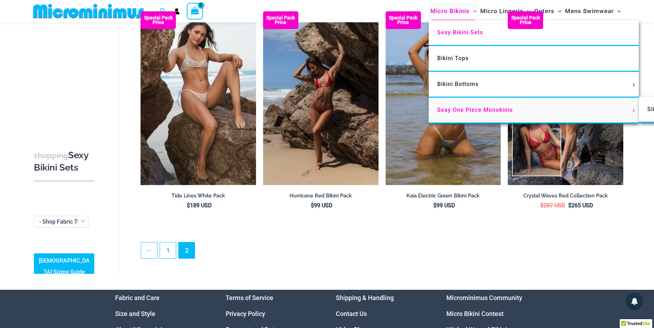
click at [464, 111] on span "Sexy One Piece Monokinis" at bounding box center [475, 109] width 76 height 7
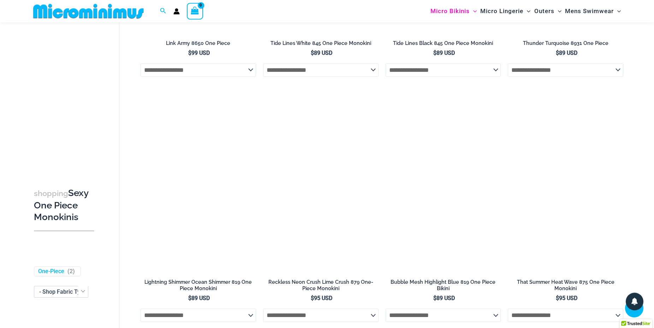
scroll to position [1004, 0]
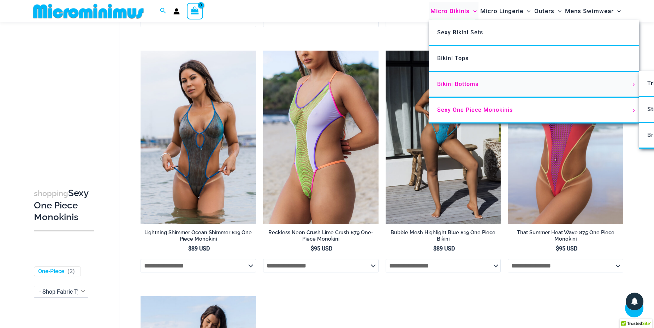
click at [455, 84] on span "Bikini Bottoms" at bounding box center [457, 84] width 41 height 7
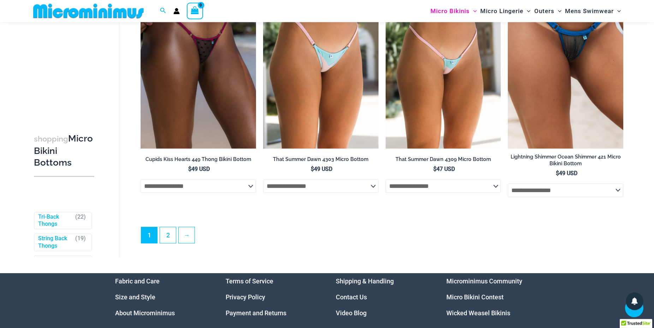
scroll to position [2192, 0]
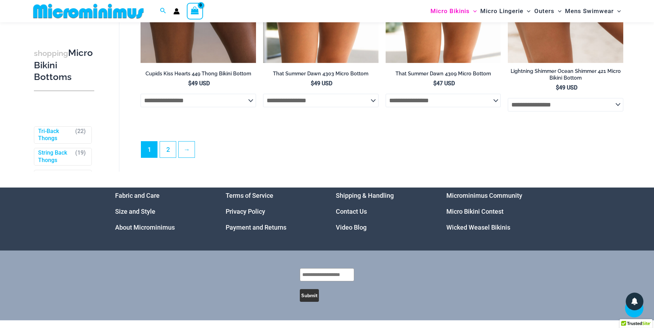
click at [126, 15] on img at bounding box center [88, 11] width 116 height 16
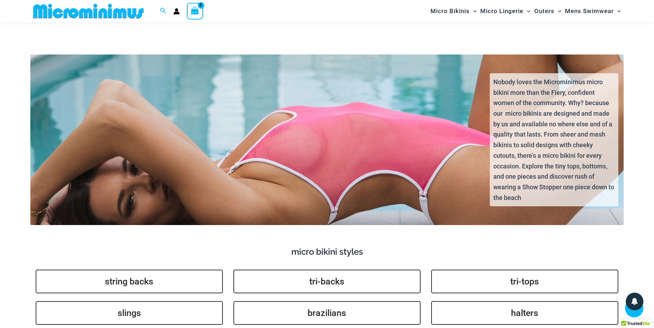
scroll to position [1615, 0]
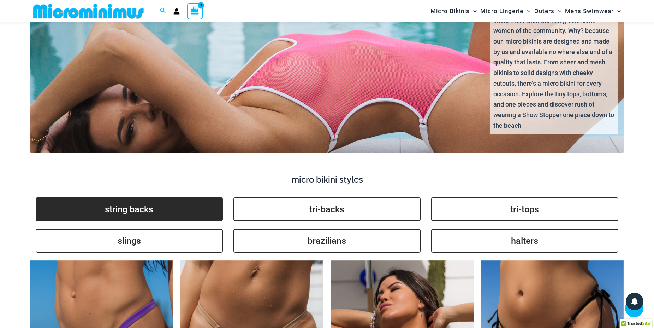
click at [173, 197] on link "string backs" at bounding box center [129, 209] width 187 height 24
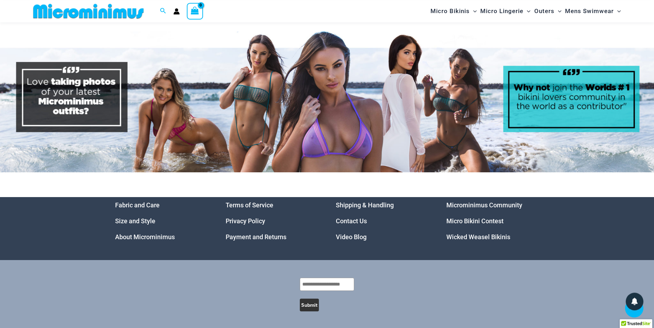
scroll to position [3657, 0]
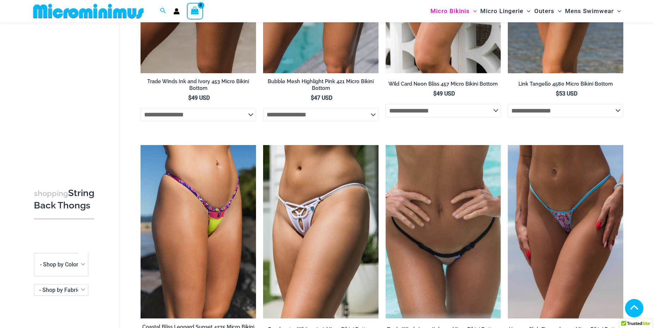
scroll to position [282, 0]
